Goal: Task Accomplishment & Management: Use online tool/utility

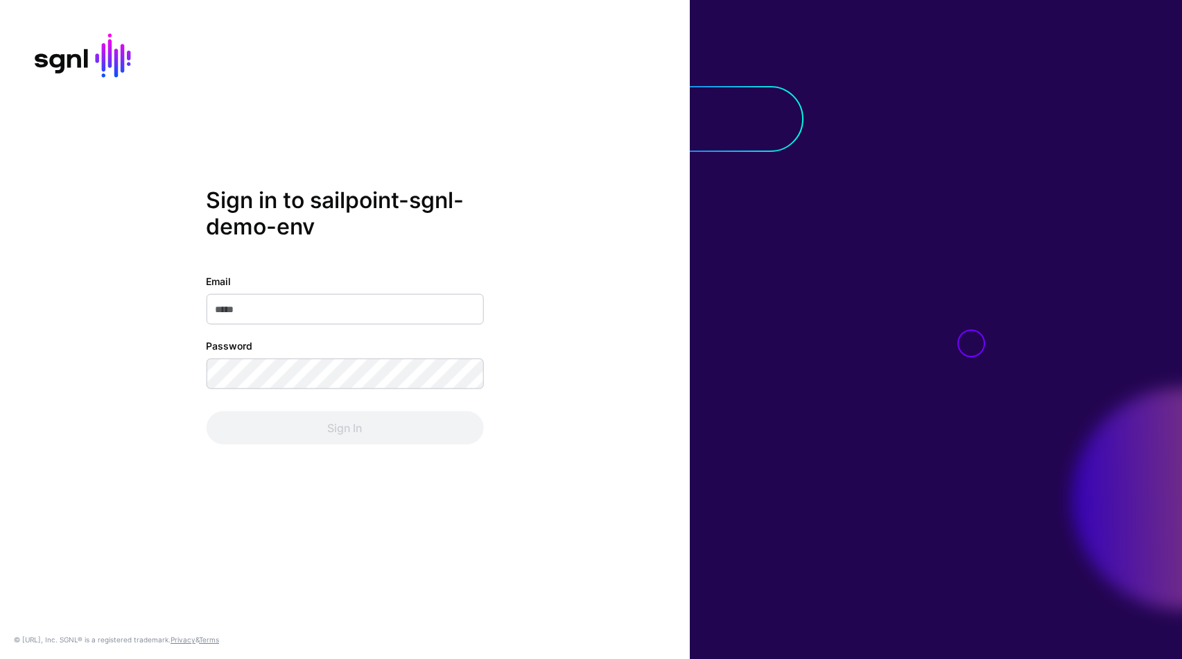
click at [251, 307] on input "Email" at bounding box center [344, 308] width 277 height 31
click at [0, 658] on com-1password-button at bounding box center [0, 659] width 0 height 0
type input "**********"
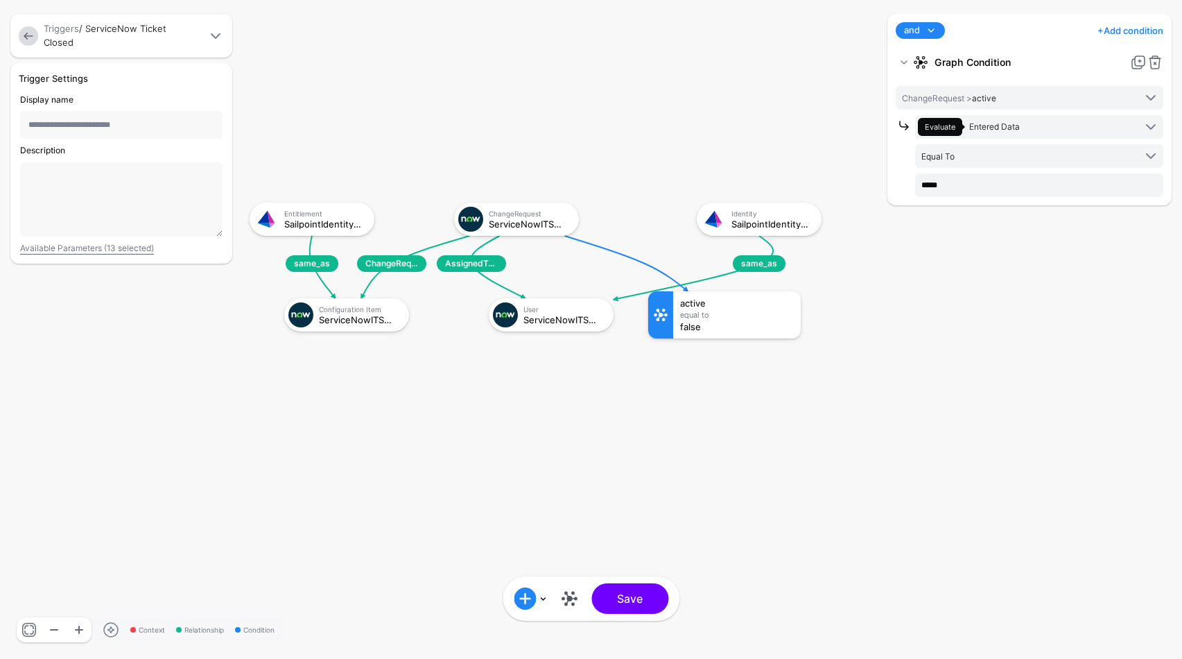
click at [31, 33] on link at bounding box center [28, 35] width 19 height 19
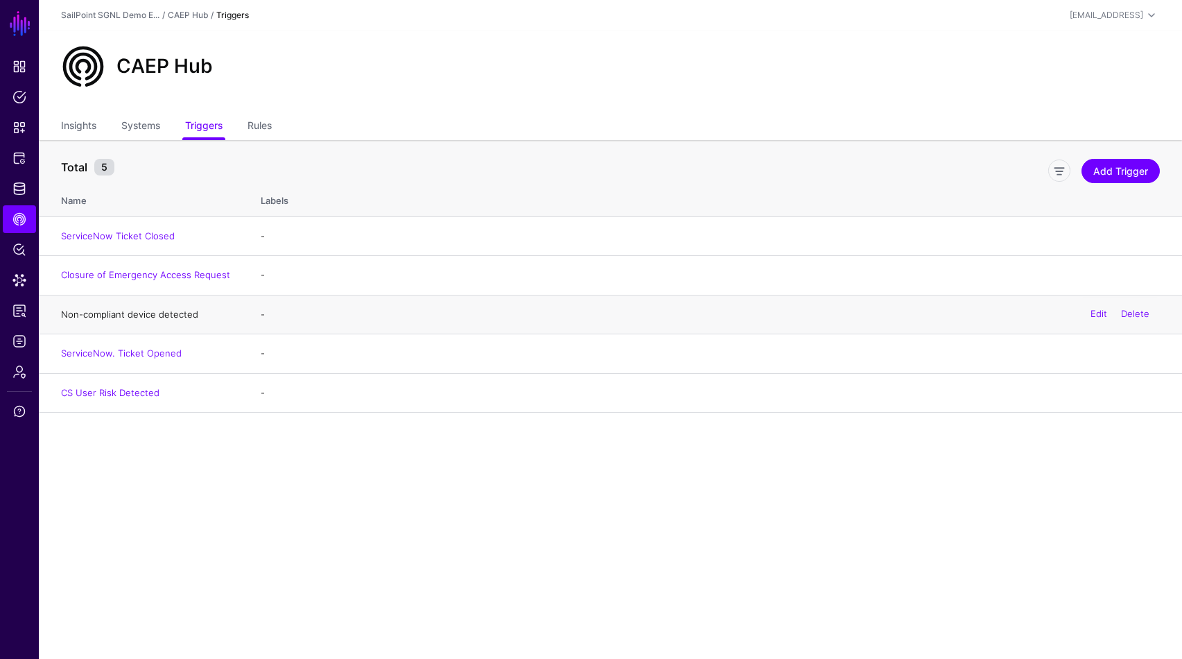
click at [112, 315] on link "Non-compliant device detected" at bounding box center [129, 314] width 137 height 11
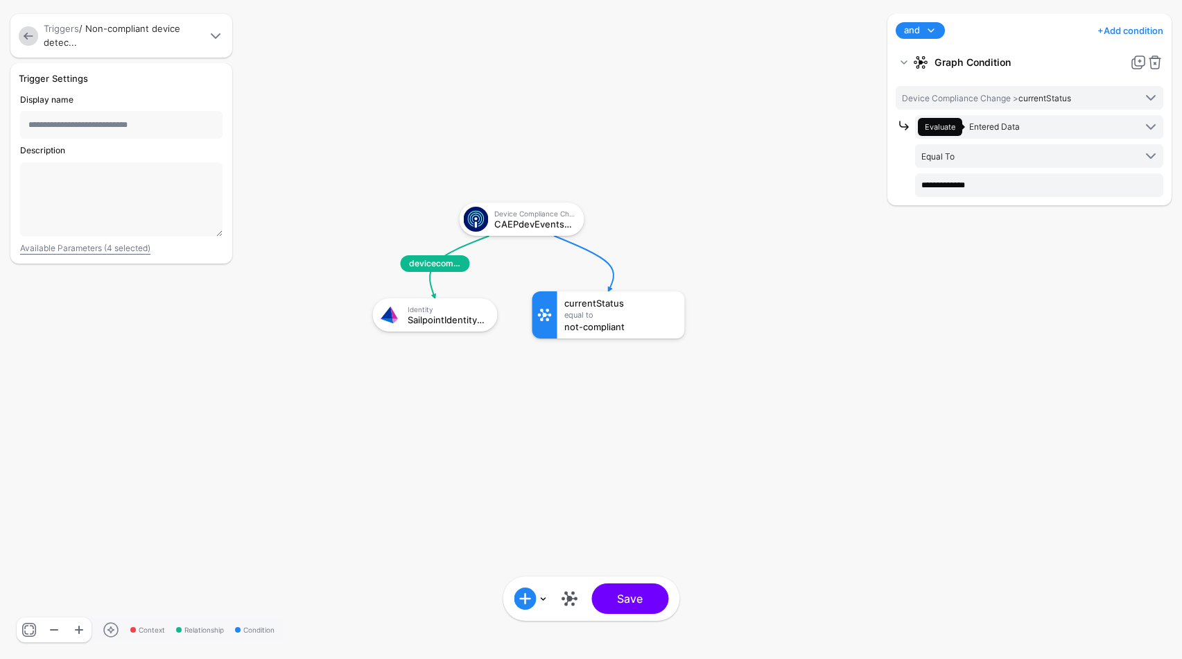
click at [221, 34] on span at bounding box center [215, 36] width 17 height 17
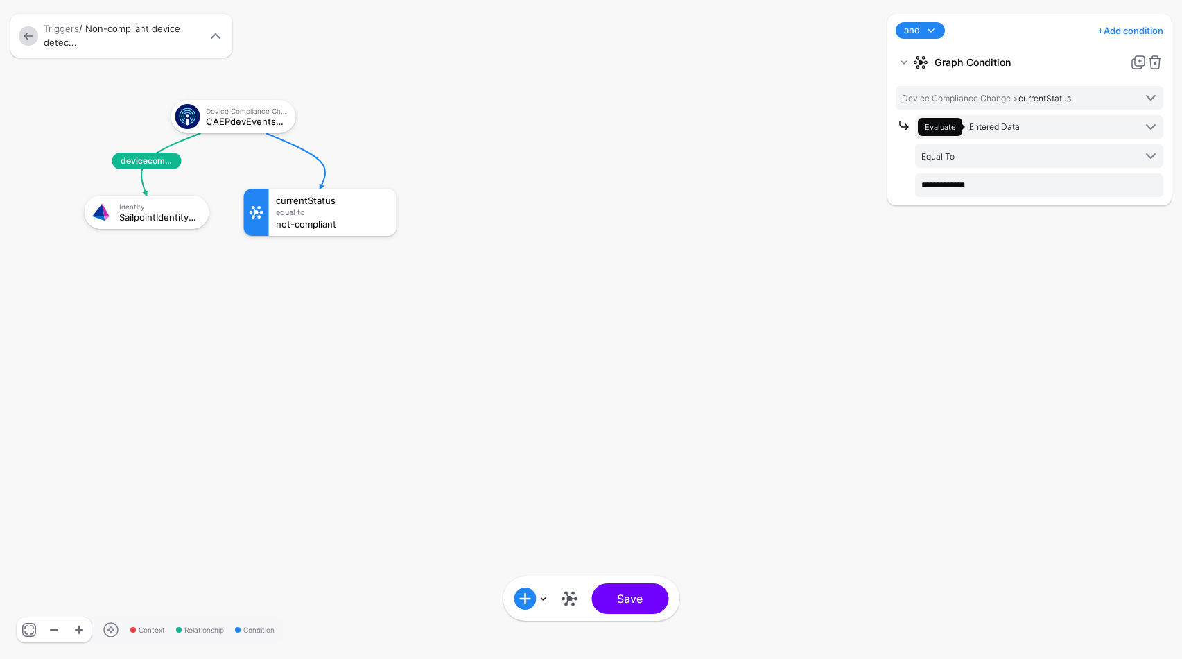
drag, startPoint x: 513, startPoint y: 275, endPoint x: 225, endPoint y: 173, distance: 306.0
click at [225, 173] on div "Context Relationship Condition devicecomplianceeventsforsailpointidentities Dev…" at bounding box center [591, 329] width 1182 height 659
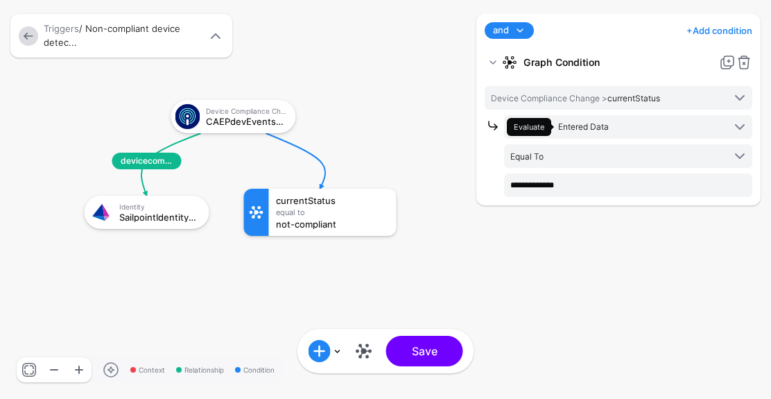
click at [228, 161] on div at bounding box center [152, 200] width 291 height 275
click at [178, 268] on div at bounding box center [152, 200] width 291 height 275
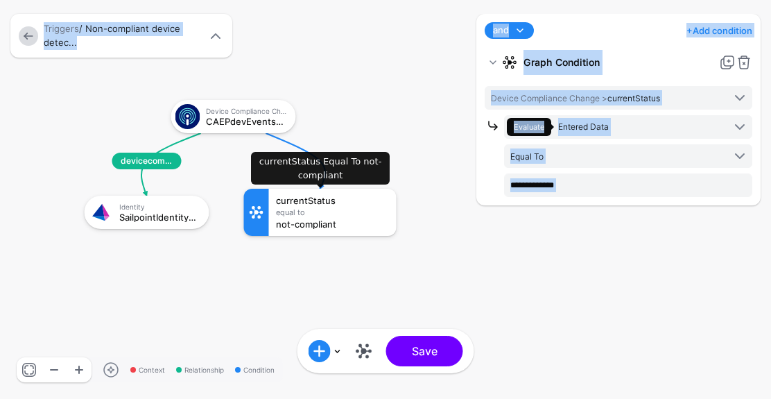
drag, startPoint x: 304, startPoint y: 211, endPoint x: 311, endPoint y: 219, distance: 10.8
click at [311, 219] on div "Context Relationship Condition devicecomplianceeventsforsailpointidentities Dev…" at bounding box center [385, 199] width 771 height 399
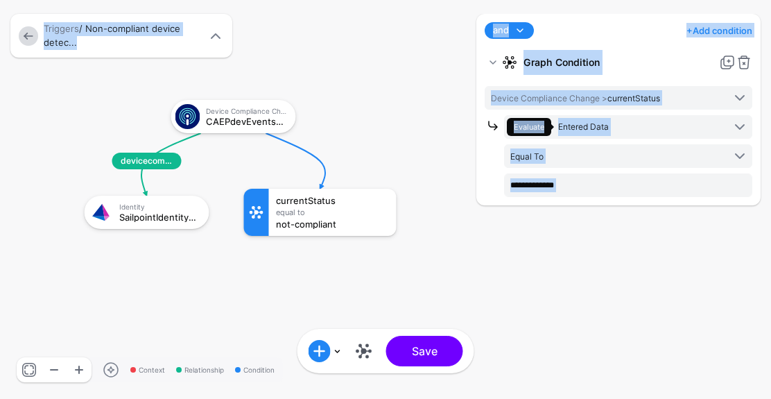
click at [243, 293] on div at bounding box center [152, 200] width 291 height 275
